Goal: Transaction & Acquisition: Book appointment/travel/reservation

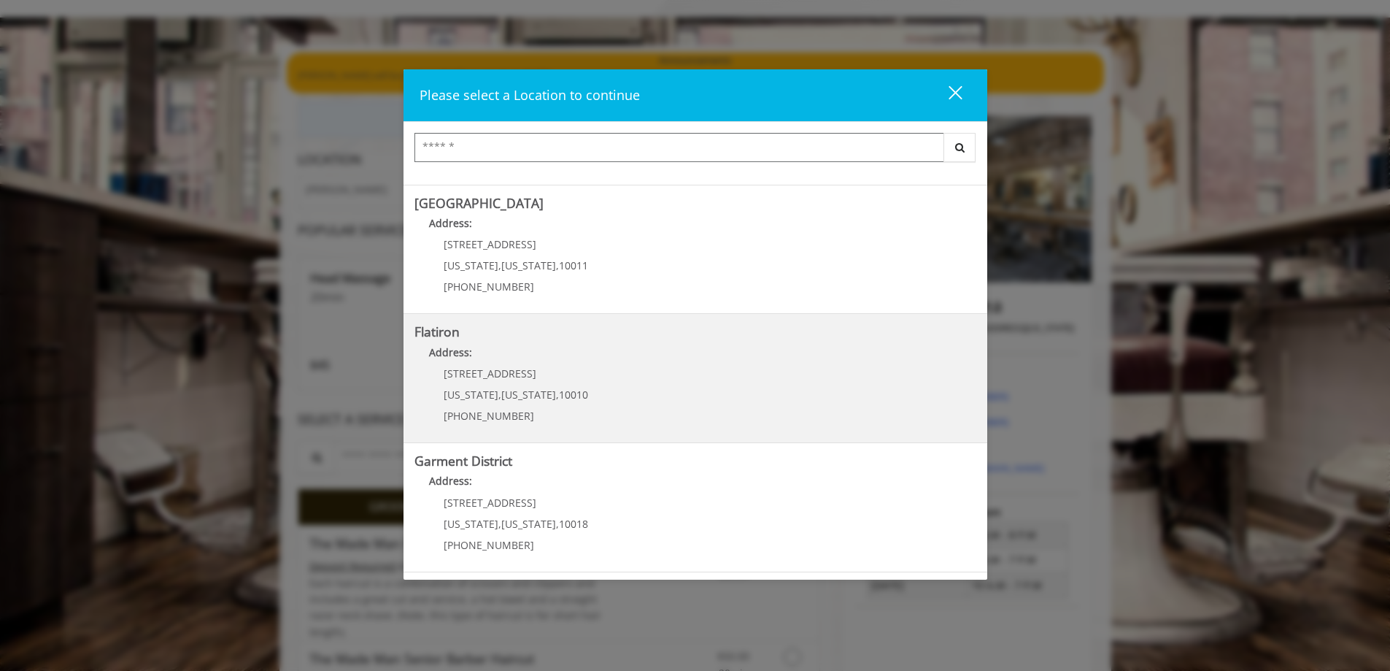
scroll to position [146, 0]
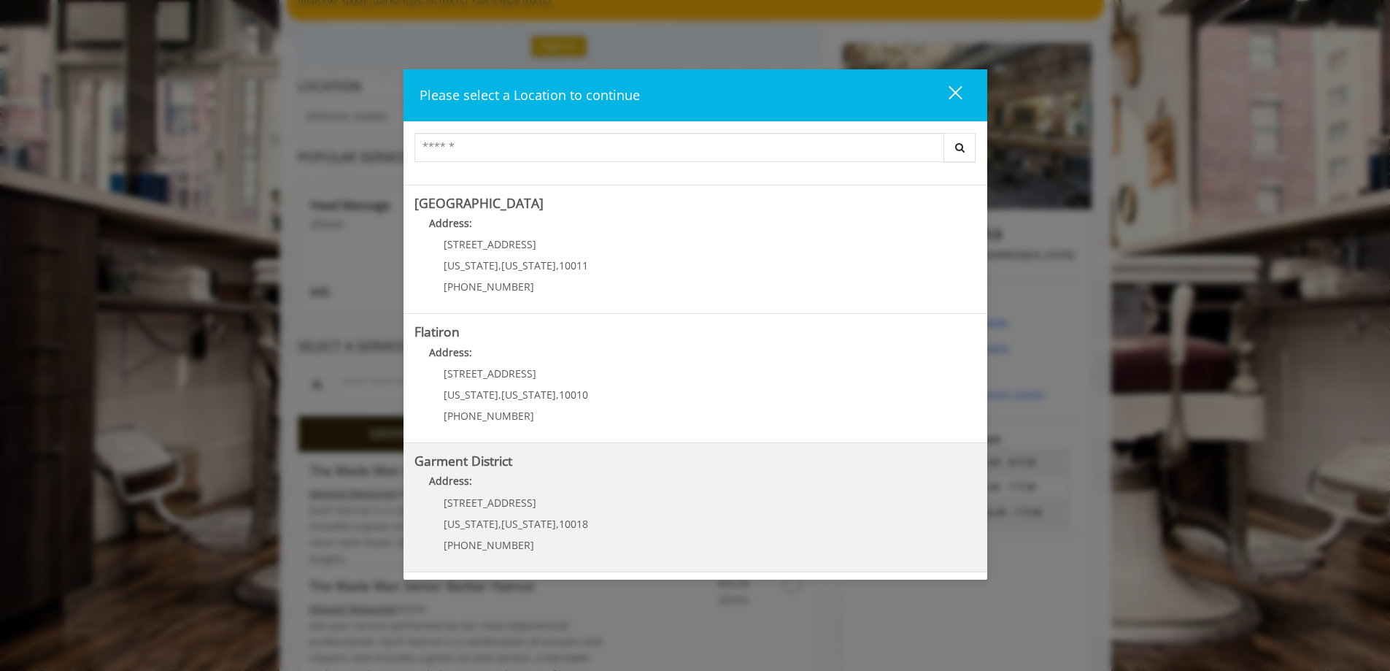
click at [479, 501] on span "1400 Broadway" at bounding box center [490, 502] width 93 height 14
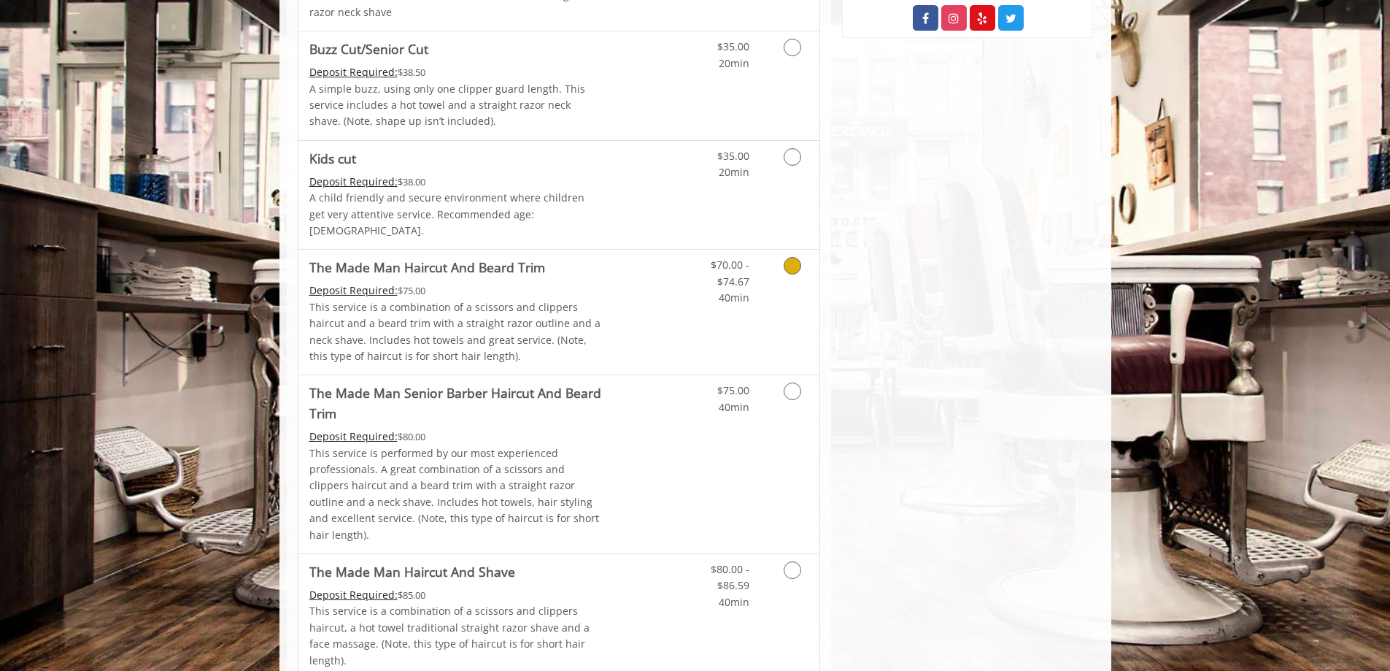
scroll to position [584, 0]
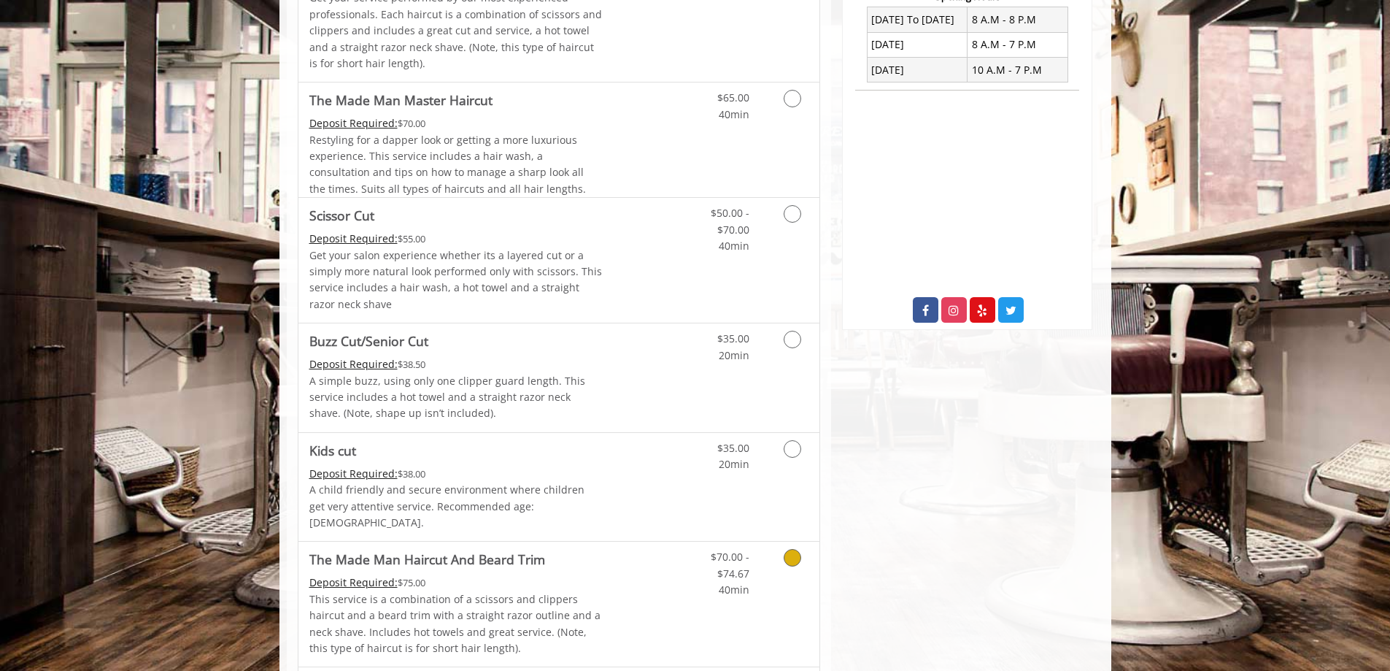
click at [792, 549] on icon "Grooming services" at bounding box center [793, 558] width 18 height 18
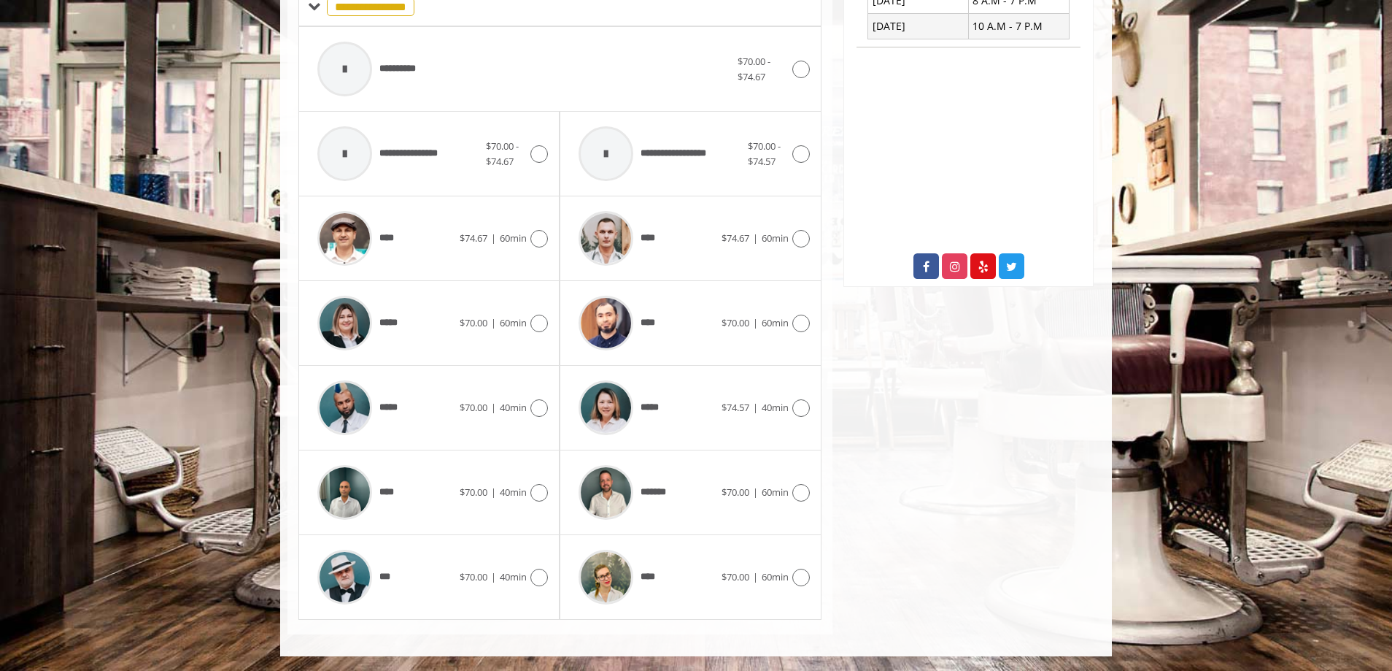
scroll to position [482, 0]
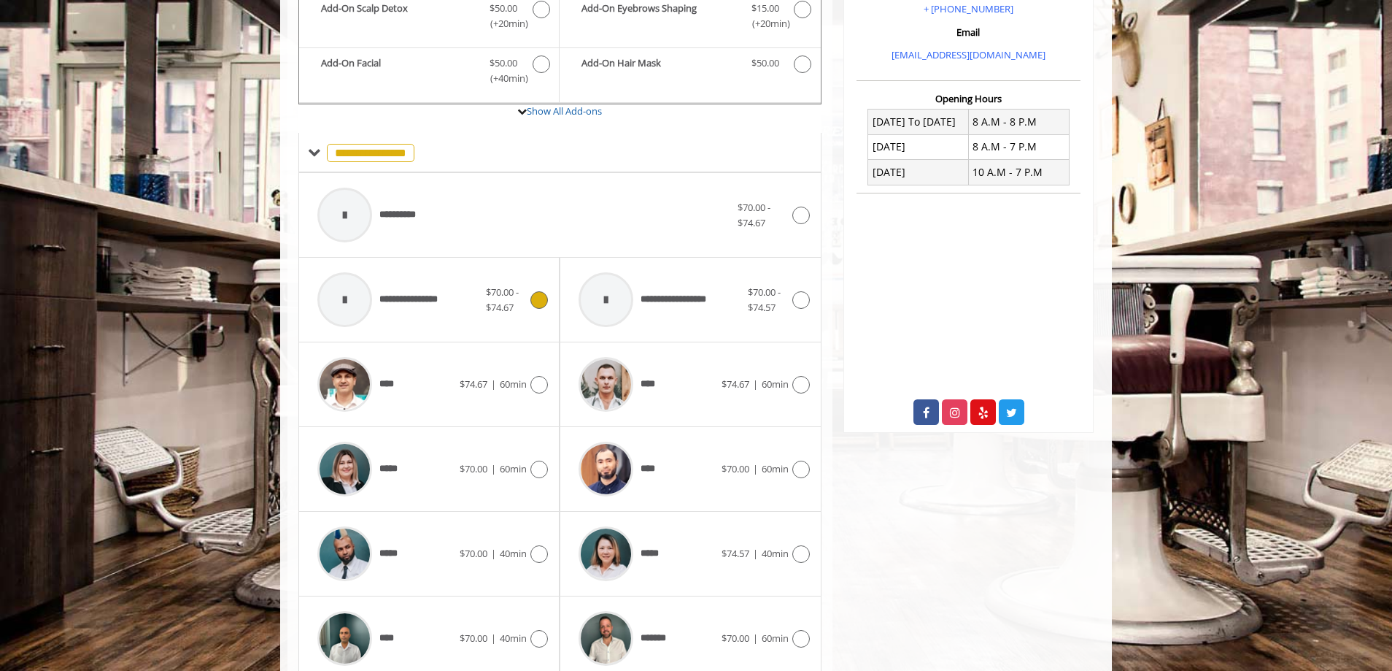
click at [355, 299] on div at bounding box center [344, 299] width 55 height 55
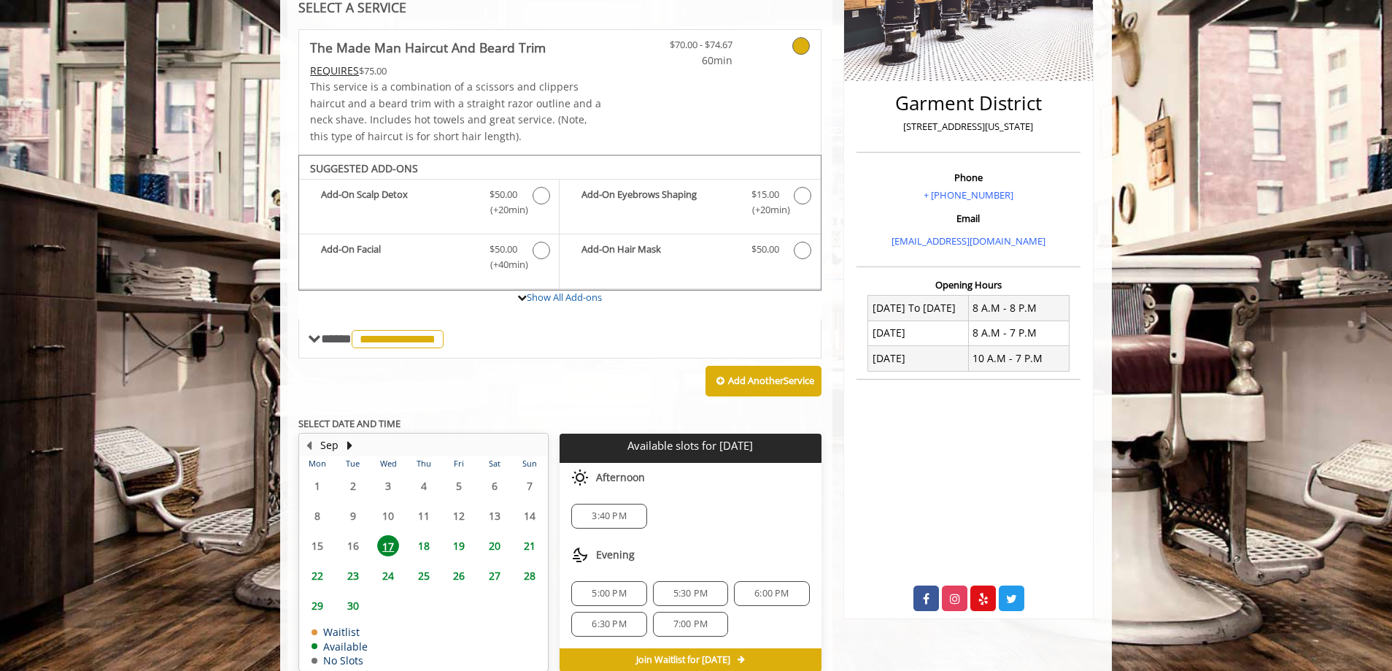
scroll to position [369, 0]
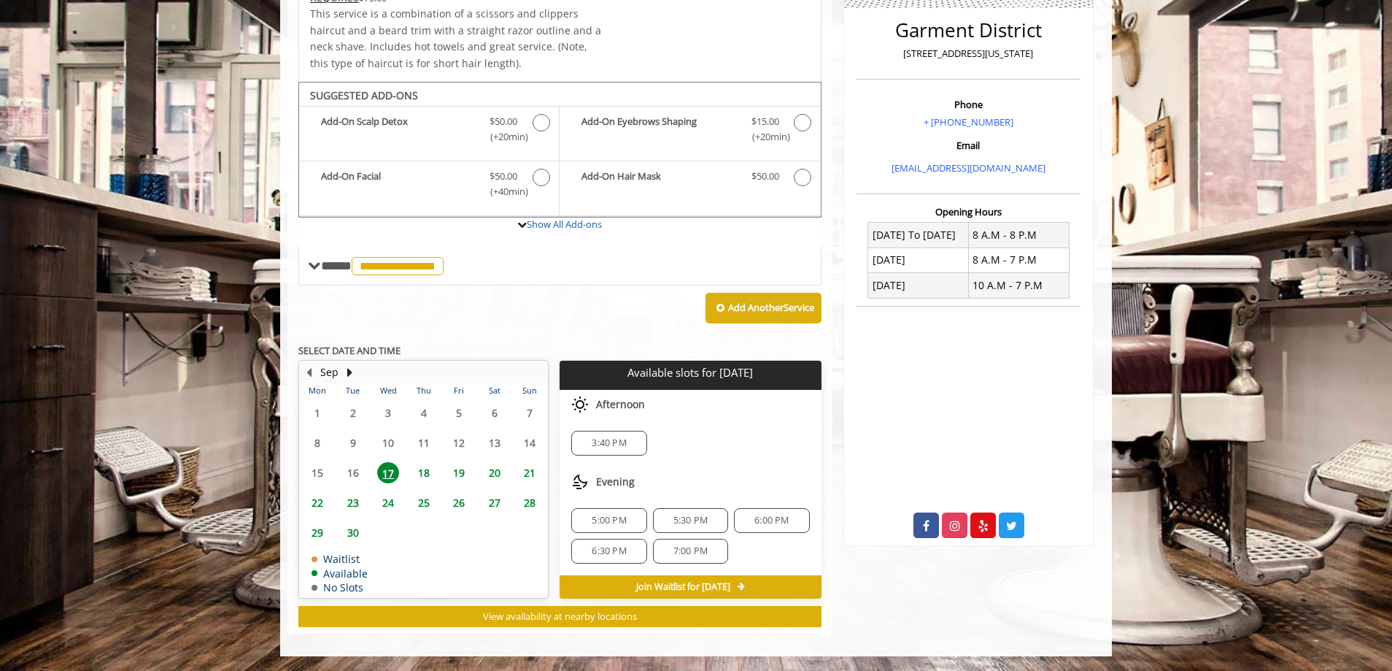
click at [624, 520] on span "5:00 PM" at bounding box center [609, 520] width 34 height 12
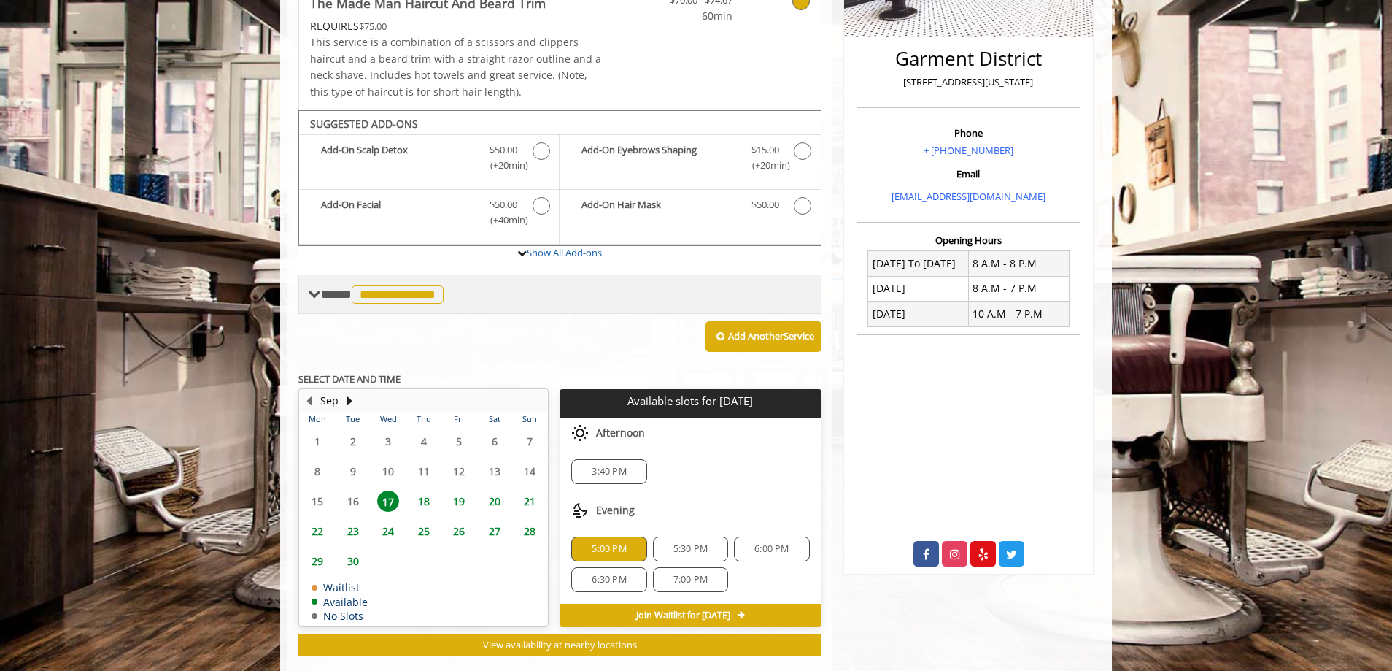
scroll to position [486, 0]
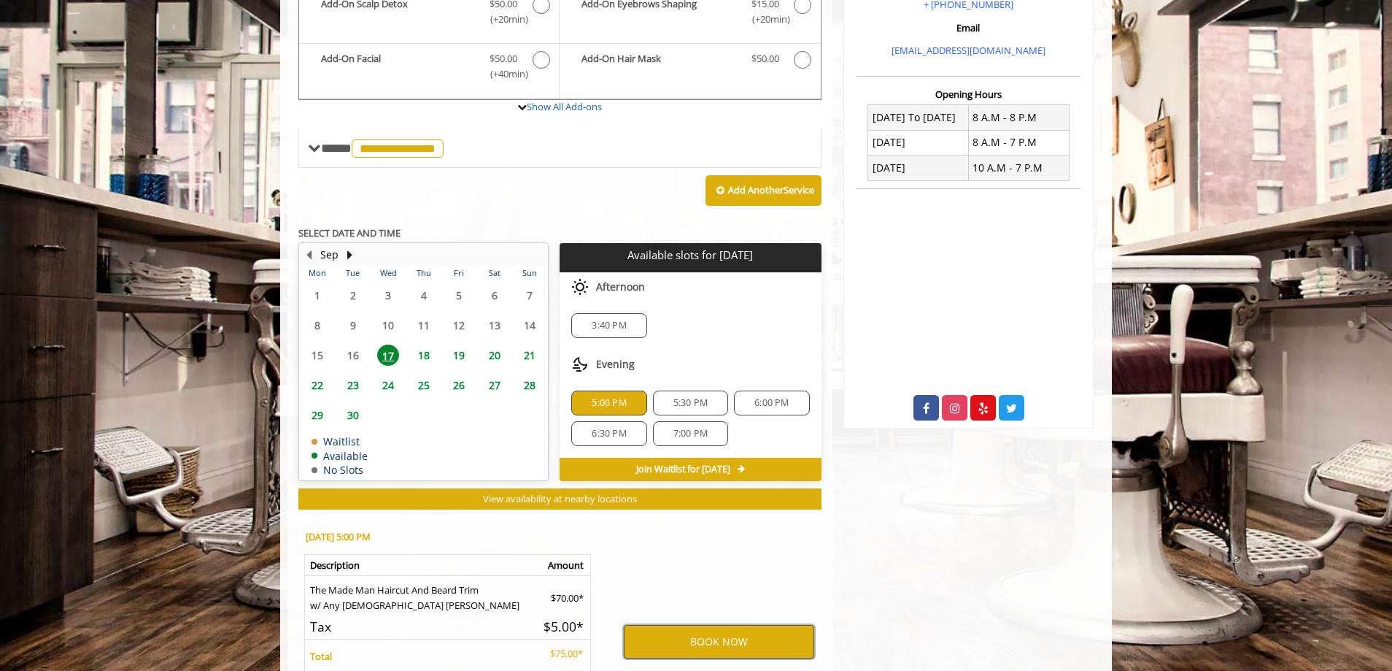
click at [742, 651] on button "BOOK NOW" at bounding box center [719, 642] width 190 height 34
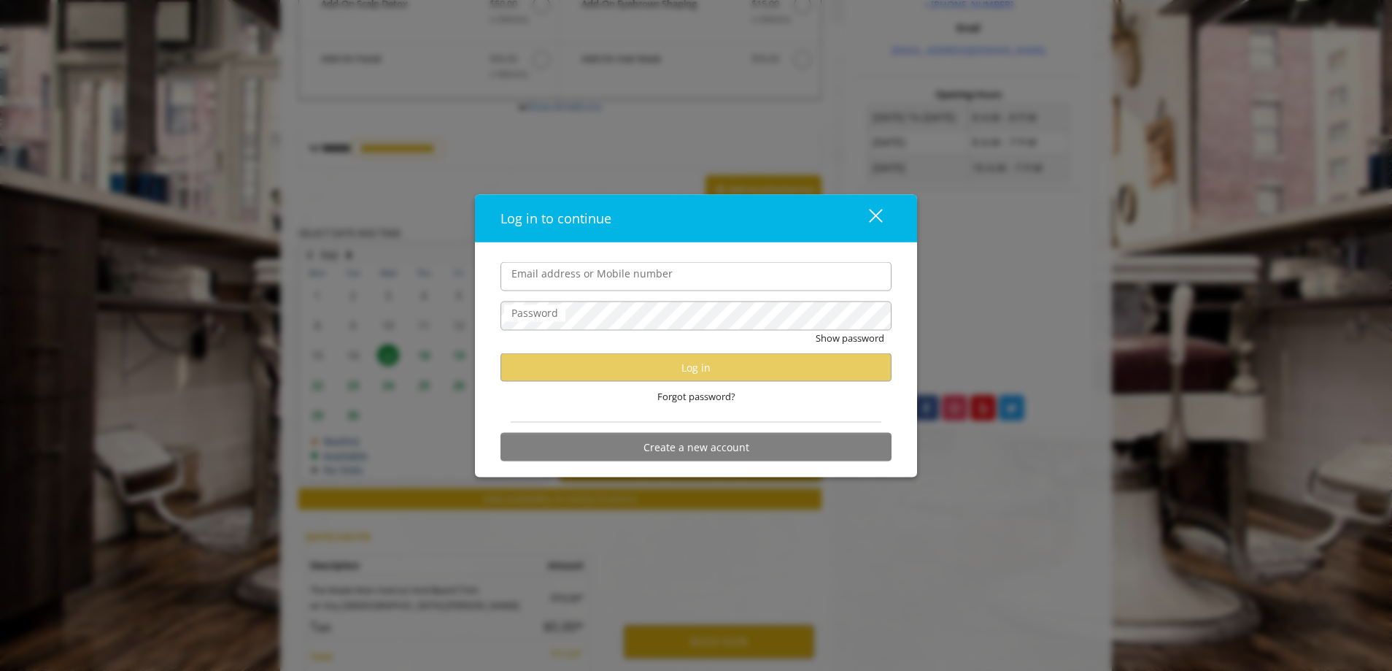
click at [635, 278] on input "Email address or Mobile number" at bounding box center [696, 276] width 391 height 29
drag, startPoint x: 576, startPoint y: 275, endPoint x: 535, endPoint y: 256, distance: 45.7
click at [576, 274] on input "Email address or Mobile number" at bounding box center [696, 276] width 391 height 29
type input "**********"
click at [877, 215] on div "close dialog" at bounding box center [876, 216] width 14 height 14
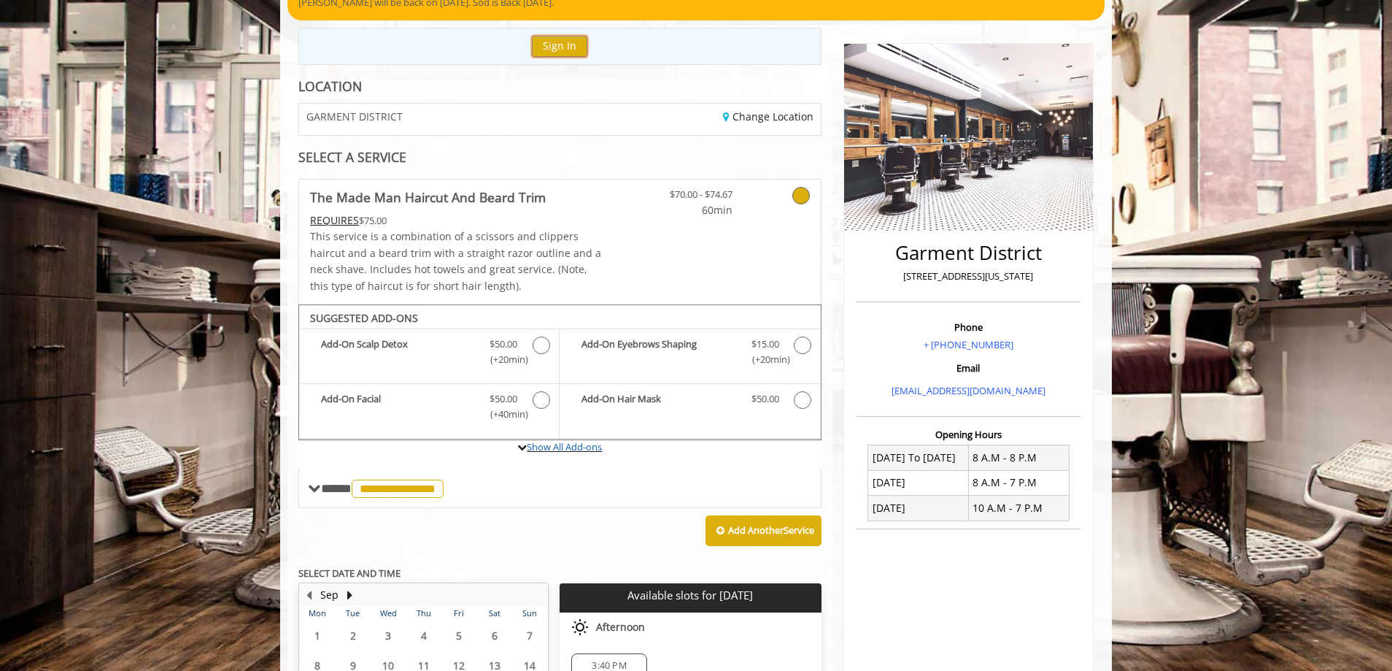
scroll to position [292, 0]
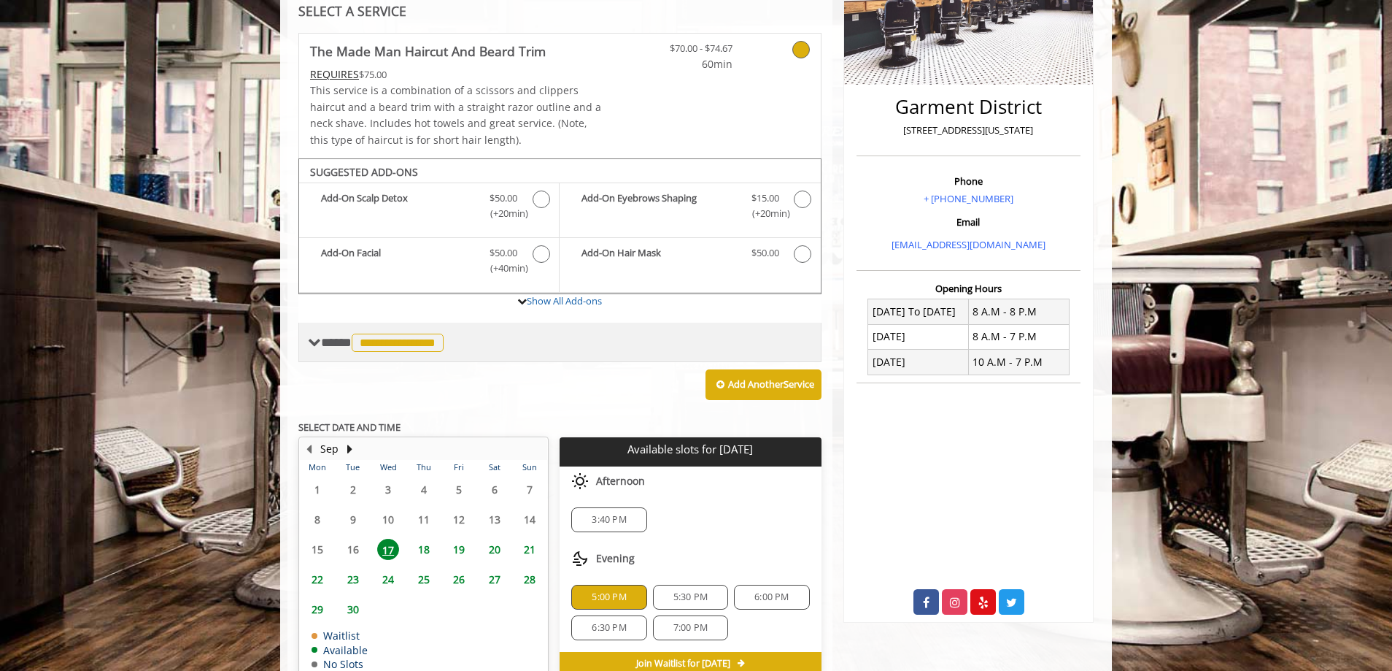
click at [331, 343] on span "**********" at bounding box center [384, 342] width 126 height 13
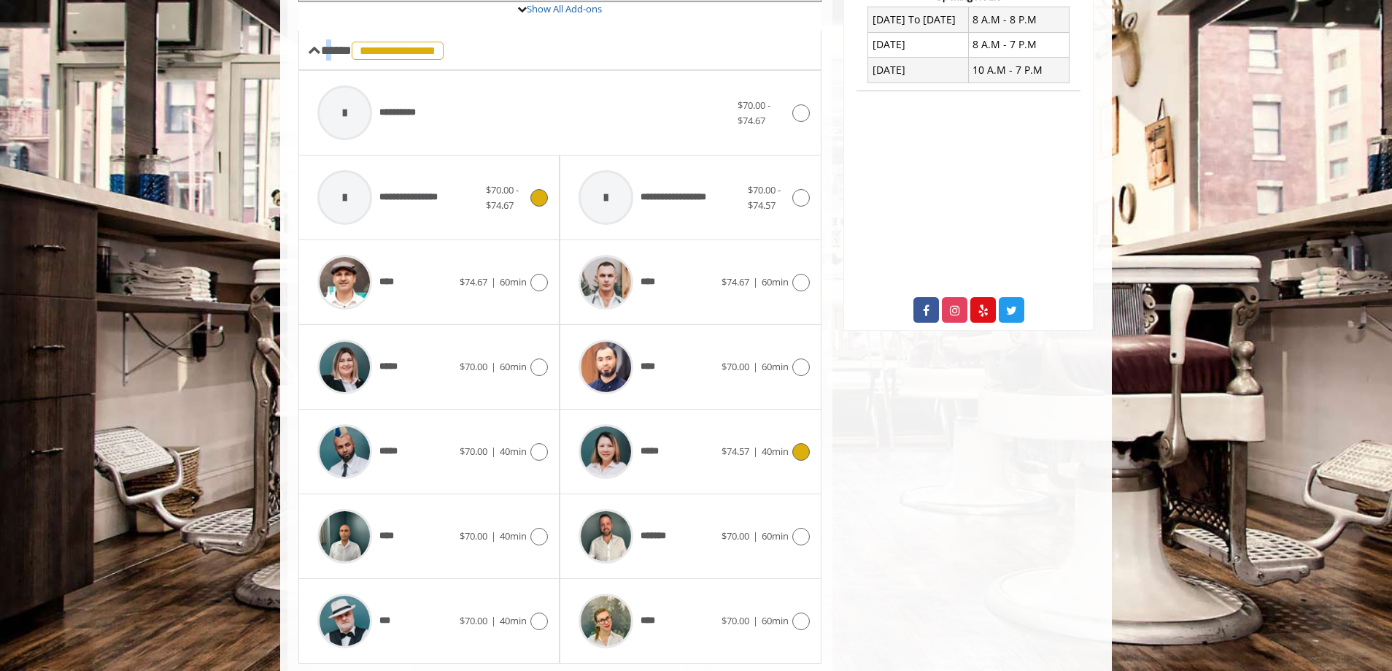
scroll to position [511, 0]
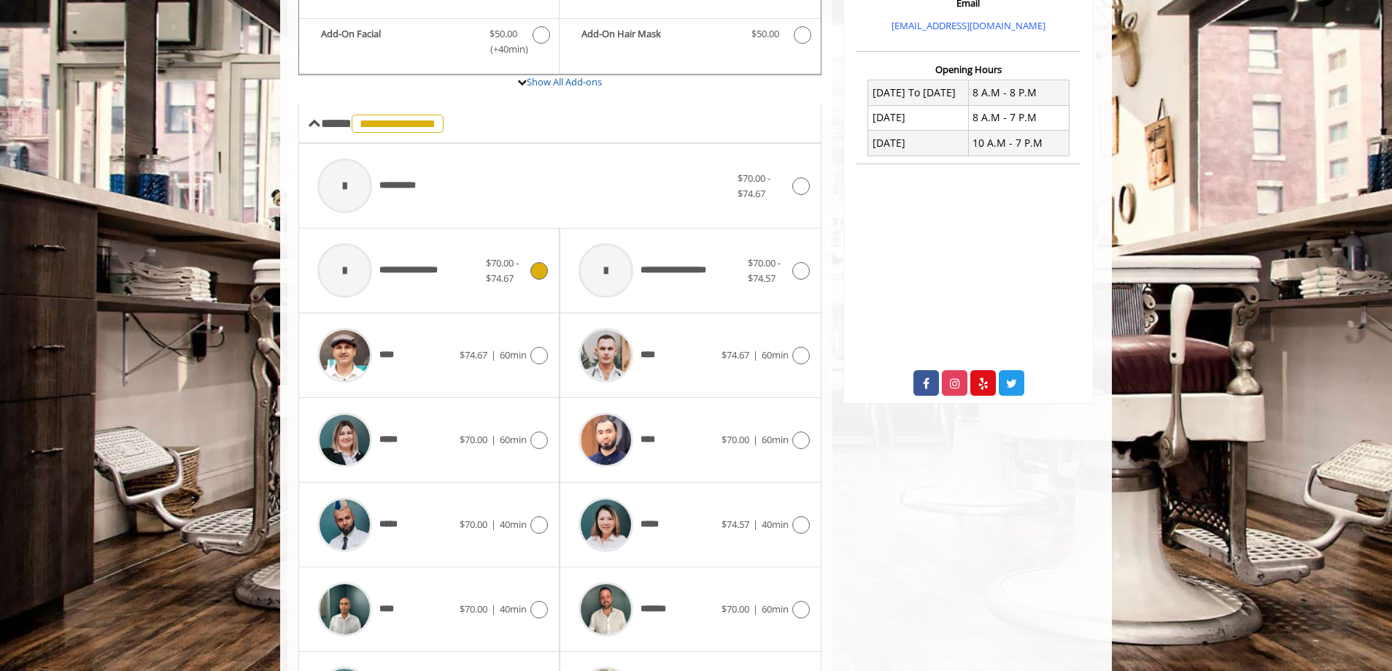
click at [347, 268] on div at bounding box center [344, 270] width 55 height 55
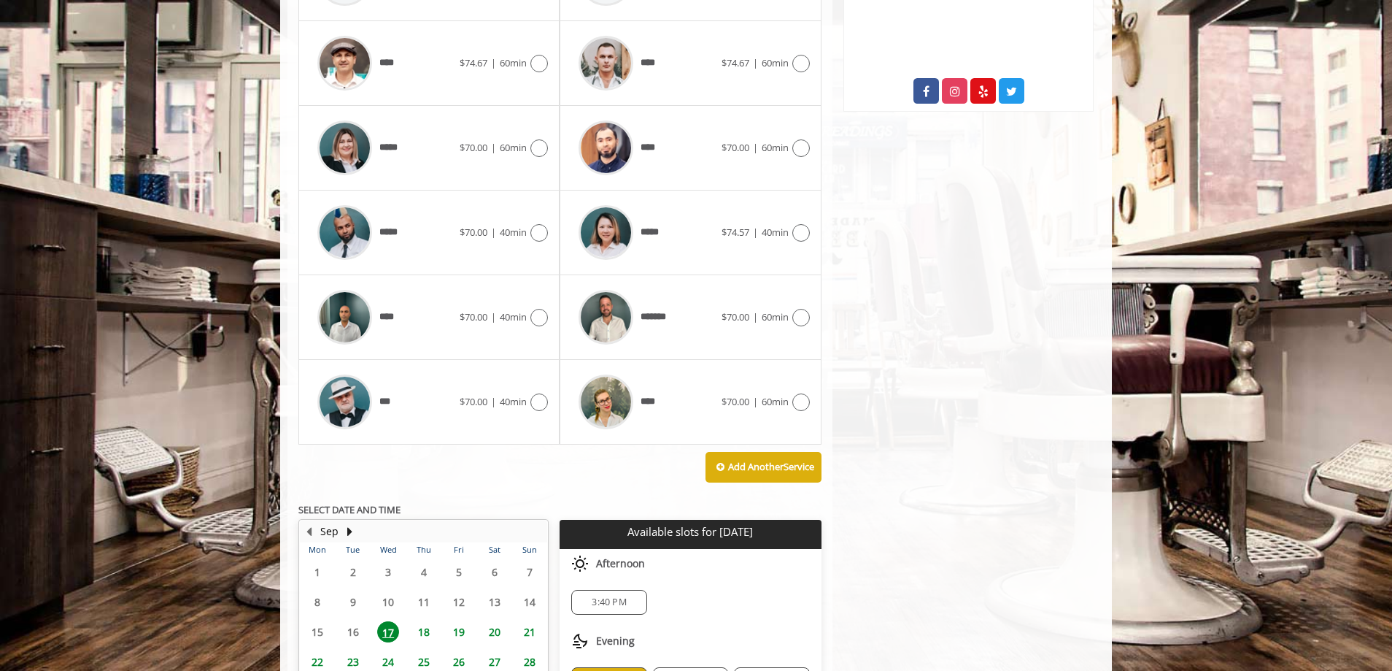
scroll to position [949, 0]
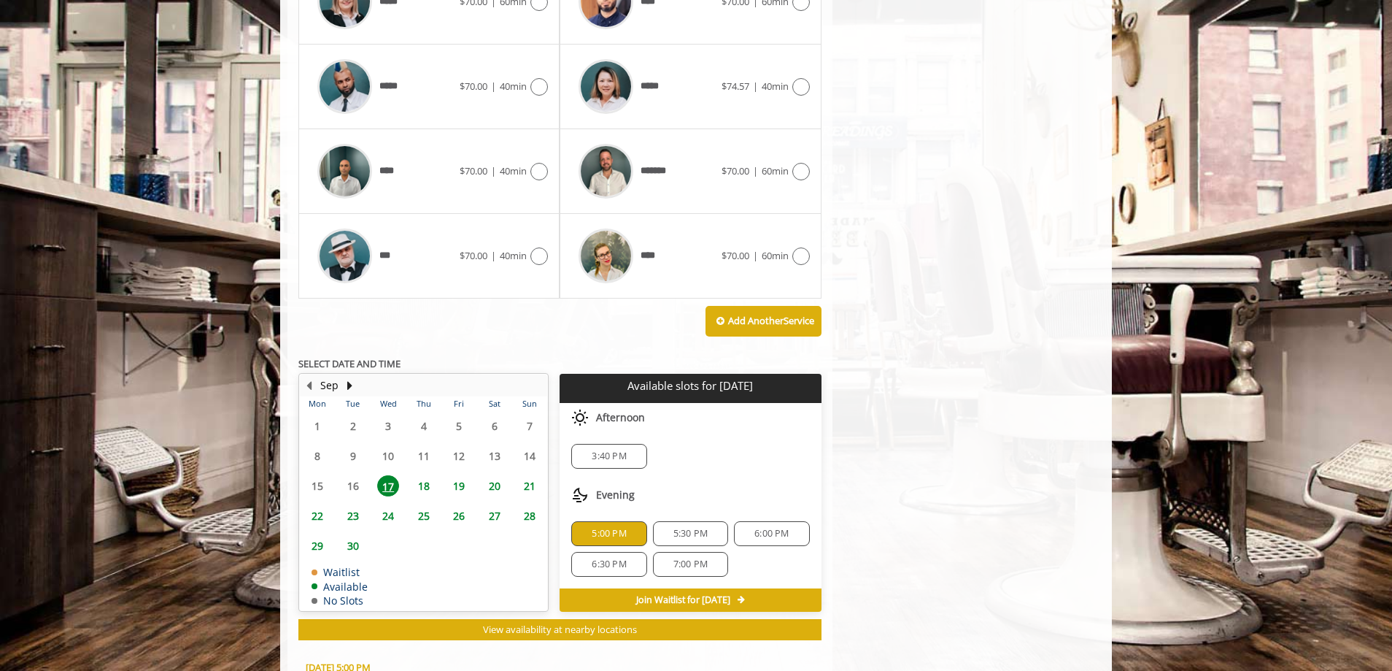
click at [611, 457] on span "3:40 PM" at bounding box center [609, 456] width 34 height 12
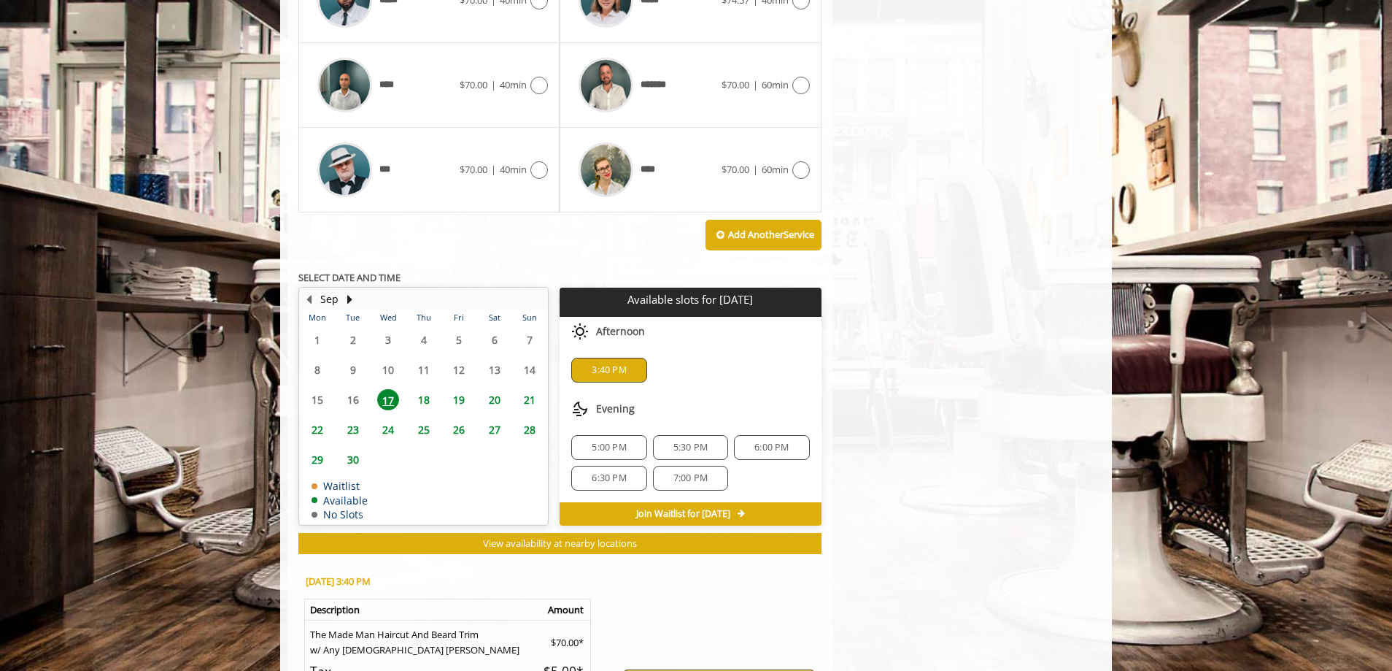
scroll to position [1225, 0]
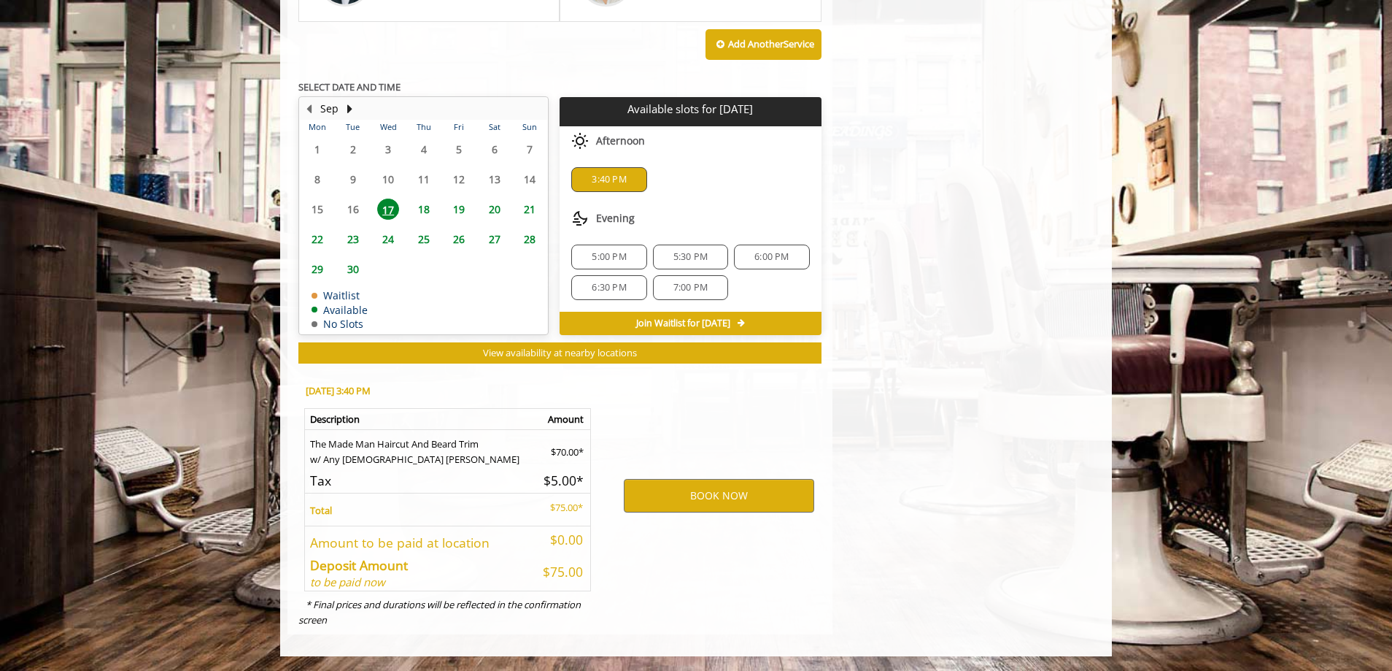
click at [600, 253] on span "5:00 PM" at bounding box center [609, 257] width 34 height 12
click at [685, 255] on span "5:30 PM" at bounding box center [691, 257] width 34 height 12
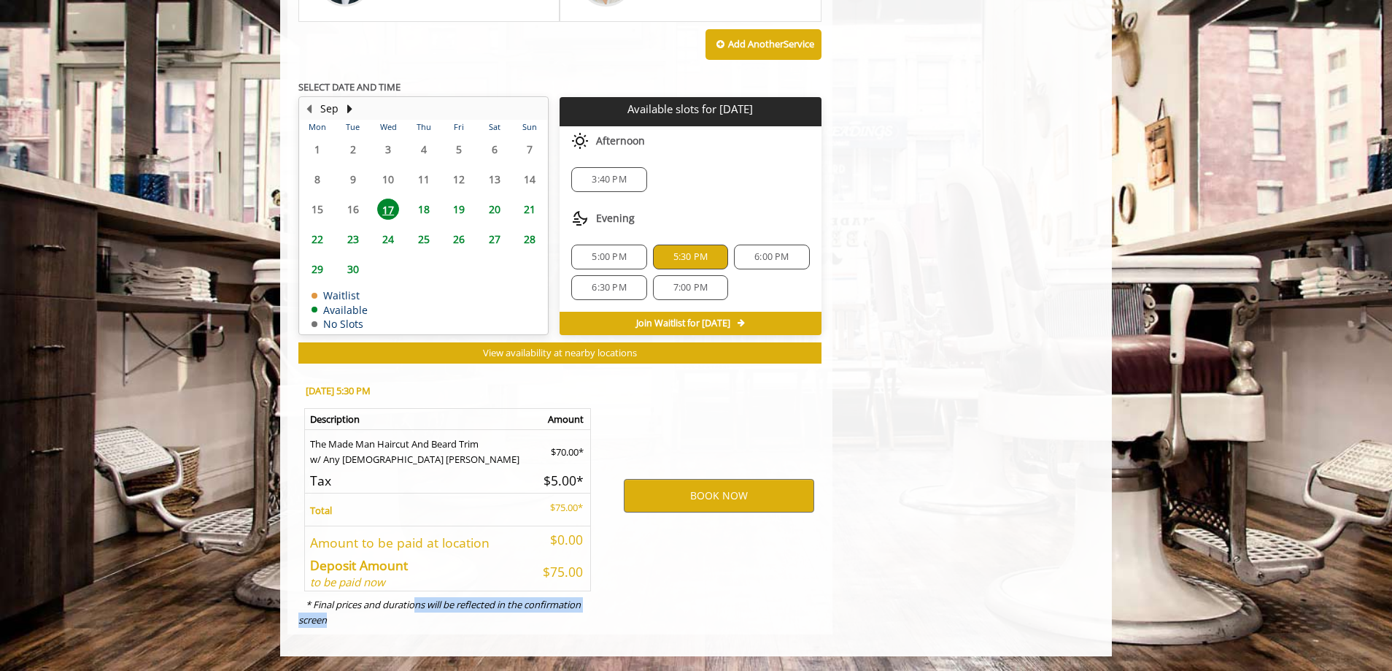
drag, startPoint x: 417, startPoint y: 611, endPoint x: 521, endPoint y: 624, distance: 105.2
click at [521, 624] on div "[DATE] 5:30 PM Description Amount The Made Man Haircut And [PERSON_NAME] Trim w…" at bounding box center [447, 502] width 318 height 263
click at [520, 624] on div "[DATE] 5:30 PM Description Amount The Made Man Haircut And [PERSON_NAME] Trim w…" at bounding box center [447, 502] width 318 height 263
